Goal: Entertainment & Leisure: Consume media (video, audio)

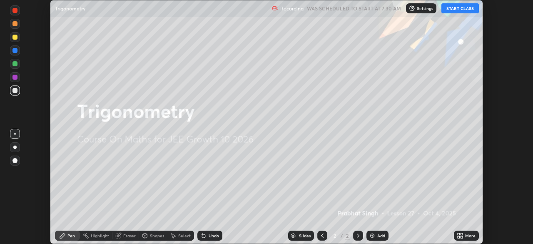
scroll to position [244, 533]
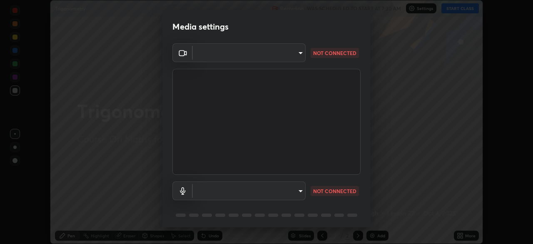
type input "b45de7ee0fa5affbd86f381d9850d11959442b20ac23425cf08cd12c60232317"
type input "default"
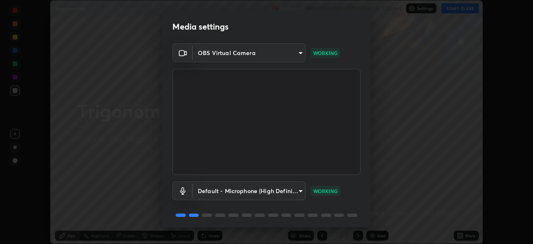
scroll to position [30, 0]
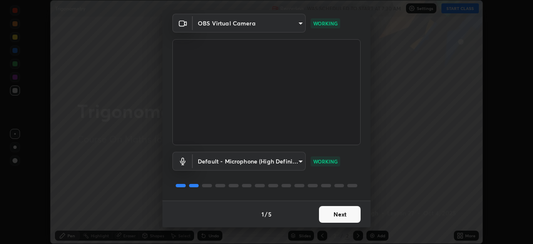
click at [345, 214] on button "Next" at bounding box center [340, 214] width 42 height 17
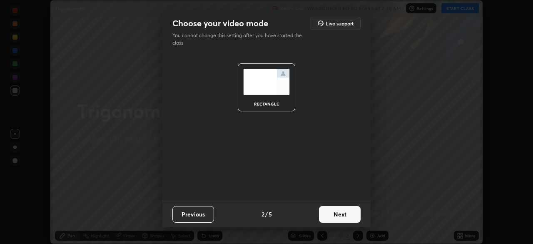
click at [348, 207] on button "Next" at bounding box center [340, 214] width 42 height 17
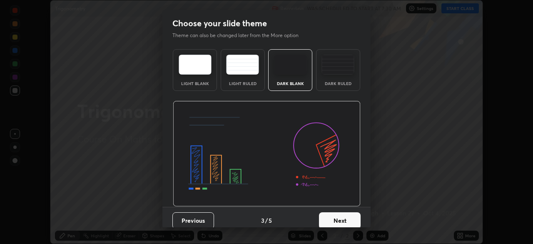
click at [350, 219] on button "Next" at bounding box center [340, 220] width 42 height 17
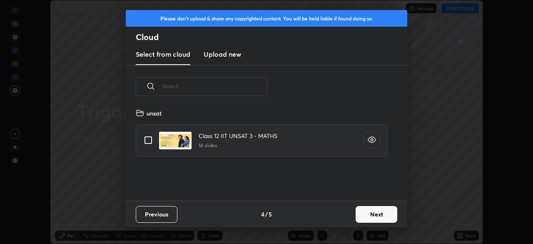
scroll to position [92, 267]
click at [380, 215] on button "Next" at bounding box center [377, 214] width 42 height 17
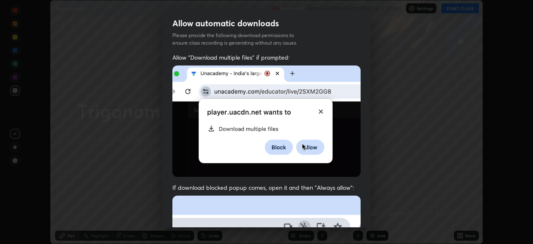
click at [384, 216] on div "Allow automatic downloads Please provide the following download permissions to …" at bounding box center [266, 122] width 533 height 244
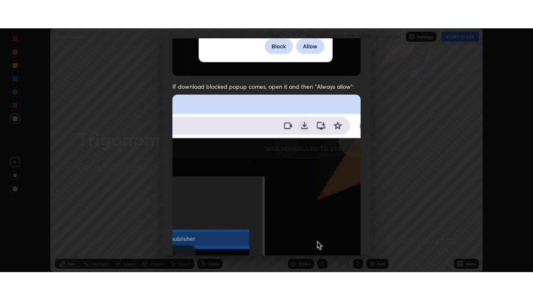
scroll to position [199, 0]
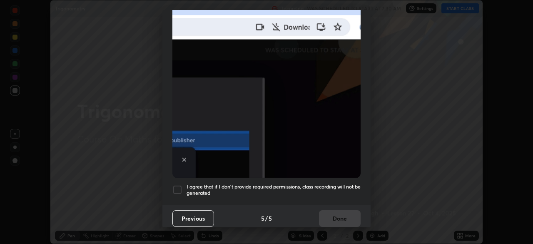
click at [180, 184] on div at bounding box center [177, 189] width 10 height 10
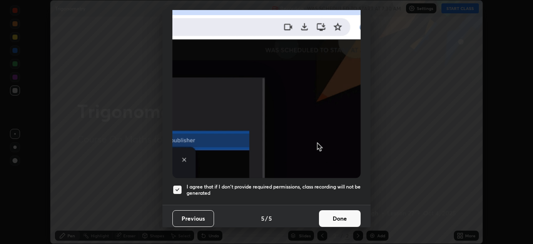
click at [347, 215] on button "Done" at bounding box center [340, 218] width 42 height 17
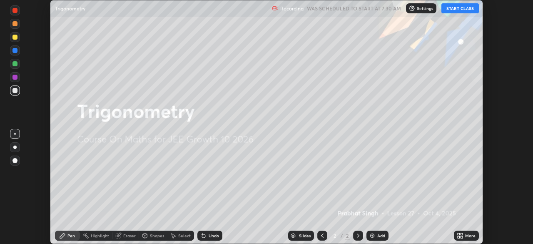
click at [467, 8] on button "START CLASS" at bounding box center [459, 8] width 37 height 10
click at [459, 234] on icon at bounding box center [459, 234] width 2 height 2
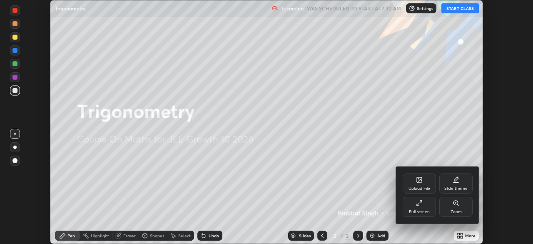
click at [424, 202] on div "Full screen" at bounding box center [419, 207] width 33 height 20
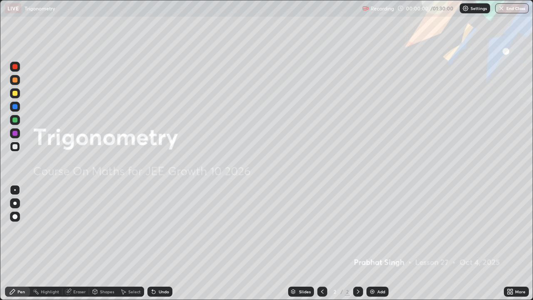
scroll to position [300, 533]
click at [369, 243] on img at bounding box center [372, 291] width 7 height 7
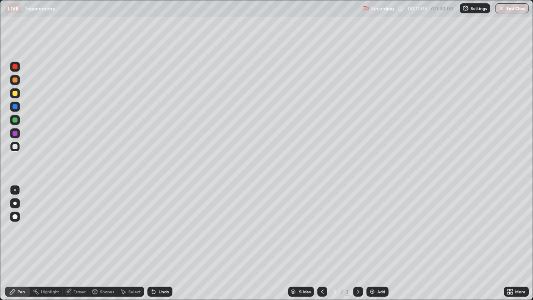
click at [370, 243] on img at bounding box center [372, 291] width 7 height 7
click at [322, 243] on icon at bounding box center [322, 291] width 7 height 7
click at [356, 243] on icon at bounding box center [358, 291] width 7 height 7
click at [372, 243] on img at bounding box center [372, 291] width 7 height 7
click at [155, 243] on icon at bounding box center [153, 291] width 7 height 7
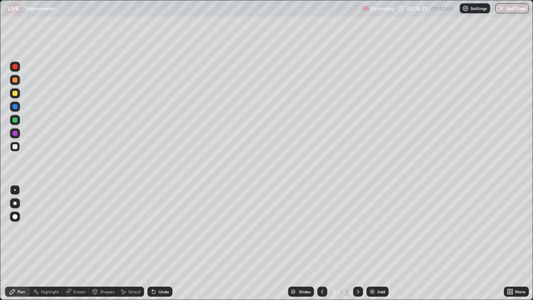
click at [155, 243] on icon at bounding box center [153, 291] width 7 height 7
click at [369, 243] on img at bounding box center [372, 291] width 7 height 7
click at [373, 243] on img at bounding box center [372, 291] width 7 height 7
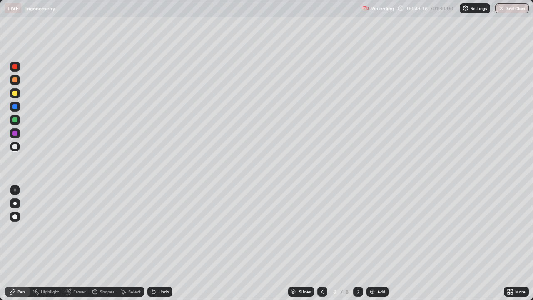
click at [15, 93] on div at bounding box center [14, 93] width 5 height 5
click at [163, 243] on div "Undo" at bounding box center [164, 291] width 10 height 4
click at [15, 67] on div at bounding box center [14, 66] width 5 height 5
click at [159, 243] on div "Undo" at bounding box center [164, 291] width 10 height 4
click at [157, 243] on div "Undo" at bounding box center [159, 292] width 25 height 10
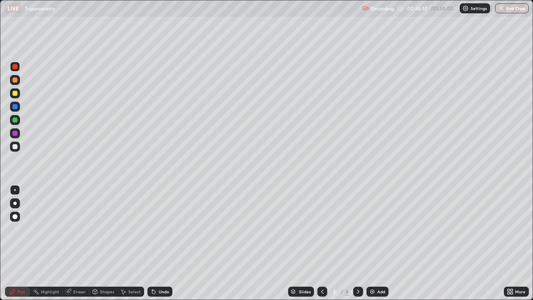
click at [152, 243] on icon at bounding box center [153, 291] width 3 height 3
click at [159, 243] on div "Undo" at bounding box center [164, 291] width 10 height 4
click at [16, 148] on div at bounding box center [14, 146] width 5 height 5
click at [156, 243] on div "Undo" at bounding box center [159, 292] width 25 height 10
click at [371, 243] on img at bounding box center [372, 291] width 7 height 7
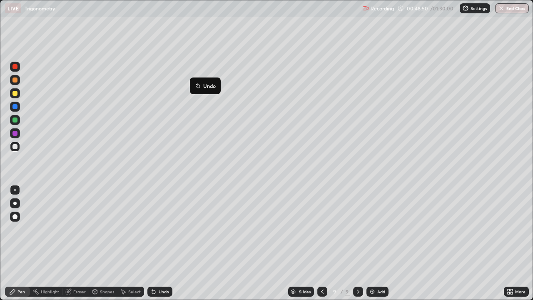
click at [205, 86] on p "Undo" at bounding box center [209, 85] width 12 height 7
click at [374, 243] on img at bounding box center [372, 291] width 7 height 7
click at [13, 95] on div at bounding box center [14, 93] width 5 height 5
click at [13, 146] on div at bounding box center [14, 146] width 5 height 5
click at [373, 243] on img at bounding box center [372, 291] width 7 height 7
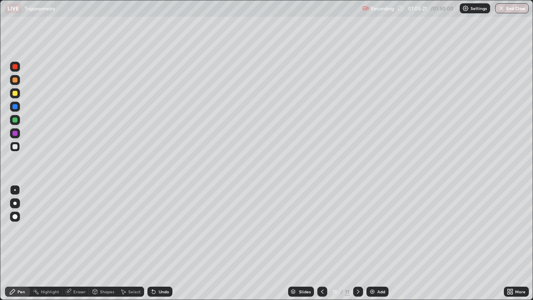
click at [17, 149] on div at bounding box center [15, 147] width 10 height 10
click at [370, 243] on img at bounding box center [372, 291] width 7 height 7
click at [127, 92] on p "Undo" at bounding box center [133, 90] width 12 height 7
click at [152, 243] on icon at bounding box center [153, 291] width 3 height 3
click at [15, 93] on div at bounding box center [14, 93] width 5 height 5
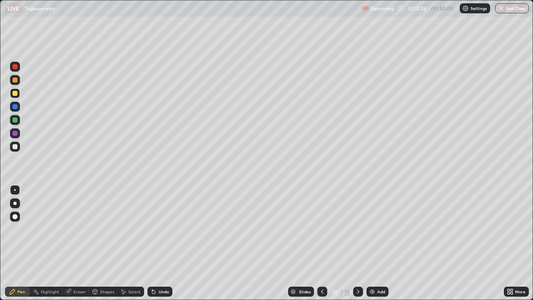
click at [15, 147] on div at bounding box center [14, 146] width 5 height 5
click at [325, 243] on div at bounding box center [322, 292] width 10 height 10
click at [323, 243] on icon at bounding box center [322, 291] width 7 height 7
click at [322, 243] on icon at bounding box center [322, 291] width 7 height 7
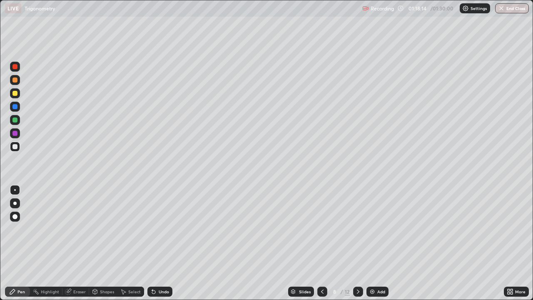
click at [322, 243] on icon at bounding box center [322, 291] width 7 height 7
click at [358, 243] on icon at bounding box center [358, 291] width 2 height 4
click at [357, 243] on icon at bounding box center [358, 291] width 7 height 7
click at [360, 243] on icon at bounding box center [358, 291] width 7 height 7
click at [357, 243] on icon at bounding box center [358, 291] width 7 height 7
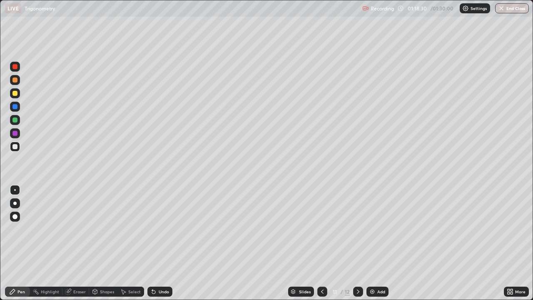
click at [359, 243] on icon at bounding box center [358, 291] width 7 height 7
click at [357, 243] on icon at bounding box center [358, 291] width 7 height 7
click at [375, 243] on div "Add" at bounding box center [377, 292] width 22 height 10
click at [324, 243] on icon at bounding box center [322, 291] width 7 height 7
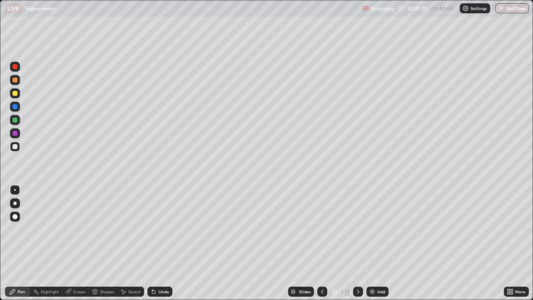
click at [373, 243] on img at bounding box center [372, 291] width 7 height 7
click at [15, 93] on div at bounding box center [14, 93] width 5 height 5
click at [507, 11] on button "End Class" at bounding box center [512, 8] width 33 height 10
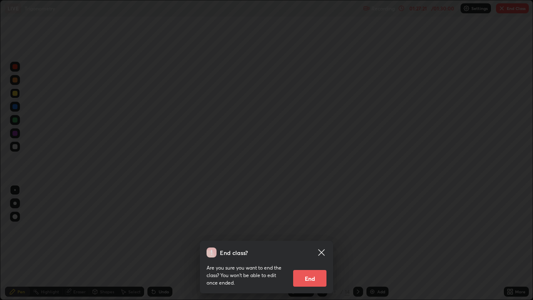
click at [312, 243] on button "End" at bounding box center [309, 278] width 33 height 17
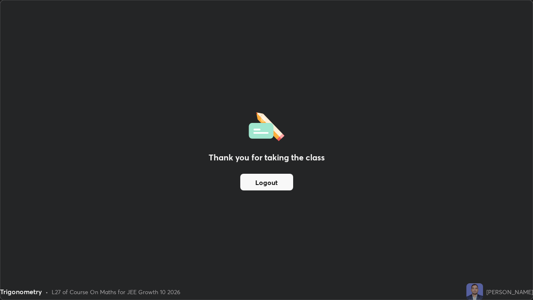
click at [266, 181] on button "Logout" at bounding box center [266, 182] width 53 height 17
